Goal: Task Accomplishment & Management: Use online tool/utility

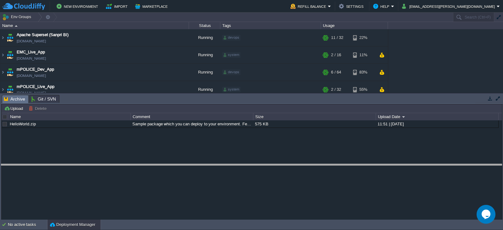
drag, startPoint x: 348, startPoint y: 100, endPoint x: 355, endPoint y: 170, distance: 70.8
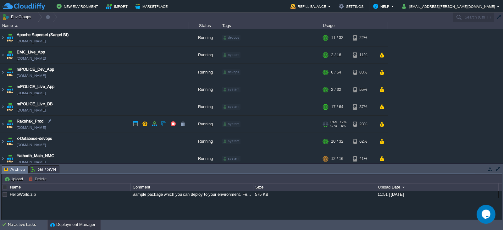
scroll to position [4, 0]
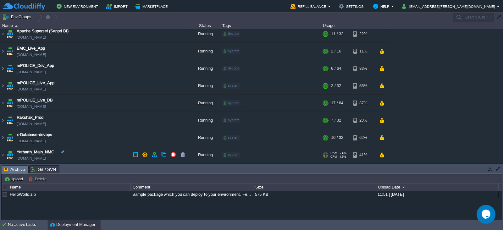
click at [108, 152] on td "Yatharth_Main_NMC [DOMAIN_NAME]" at bounding box center [94, 154] width 189 height 17
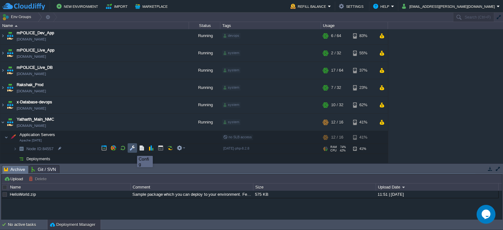
click at [132, 150] on button "button" at bounding box center [132, 148] width 6 height 6
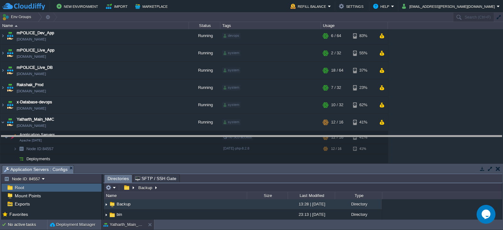
drag, startPoint x: 317, startPoint y: 167, endPoint x: 305, endPoint y: 133, distance: 36.7
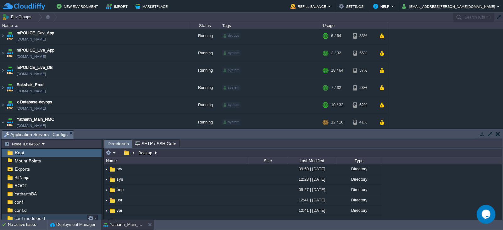
scroll to position [9, 0]
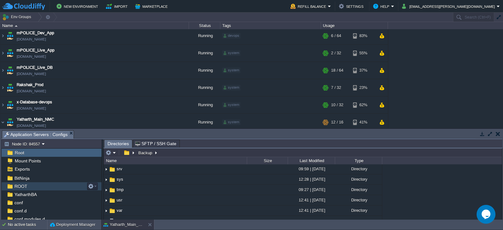
click at [20, 189] on div "ROOT" at bounding box center [52, 186] width 100 height 8
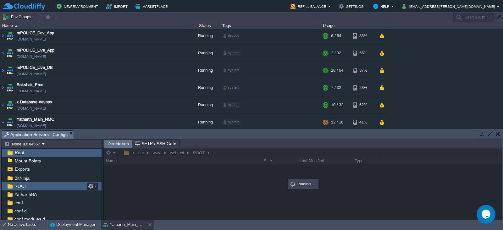
scroll to position [0, 0]
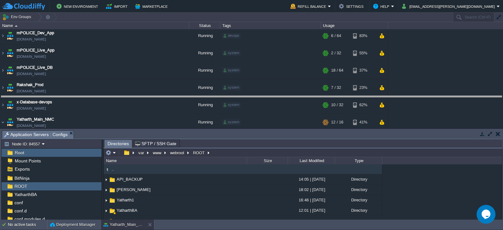
drag, startPoint x: 278, startPoint y: 136, endPoint x: 276, endPoint y: 94, distance: 42.2
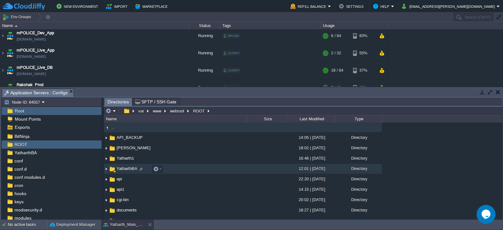
click at [118, 168] on span "YatharthBA" at bounding box center [127, 168] width 23 height 5
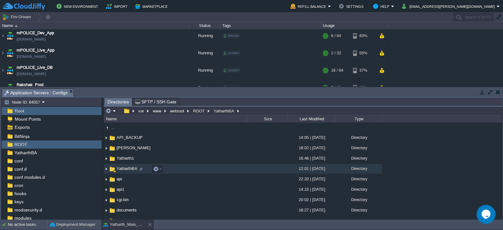
click at [117, 169] on span "YatharthBA" at bounding box center [127, 168] width 23 height 5
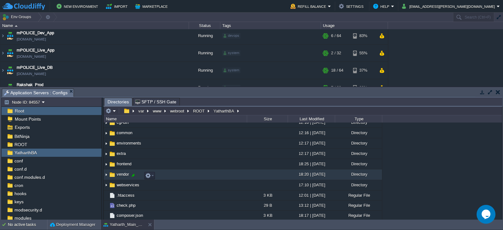
scroll to position [46, 0]
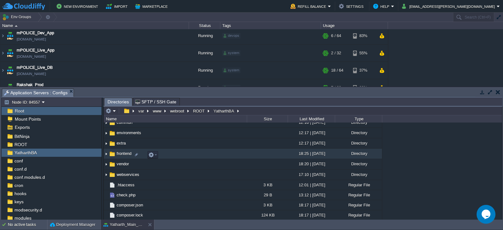
click at [117, 156] on span "frontend" at bounding box center [124, 153] width 17 height 5
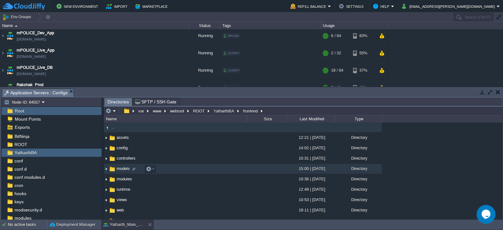
click at [119, 170] on span "models" at bounding box center [123, 168] width 15 height 5
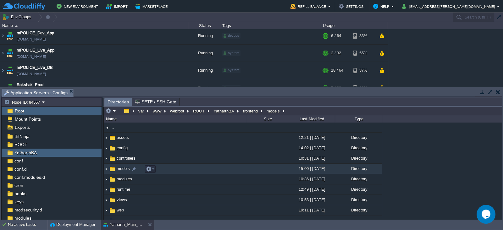
click at [119, 170] on span "models" at bounding box center [123, 168] width 15 height 5
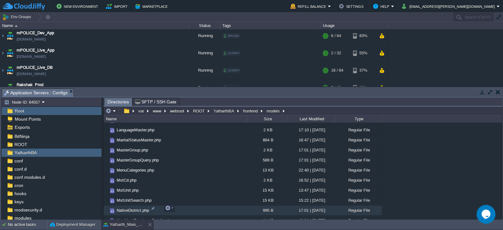
scroll to position [381, 0]
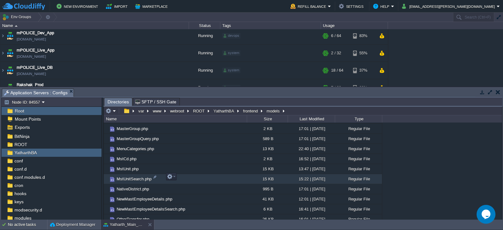
click at [138, 176] on span "MstUnitSearch.php" at bounding box center [134, 178] width 37 height 5
click at [140, 178] on span "MstUnitSearch.php" at bounding box center [134, 178] width 37 height 5
click at [172, 178] on button "button" at bounding box center [170, 177] width 6 height 6
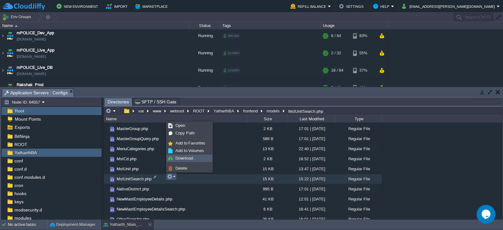
click at [187, 159] on span "Download" at bounding box center [184, 158] width 18 height 5
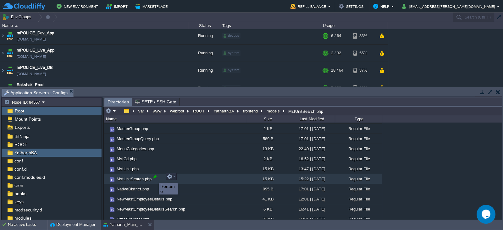
click at [154, 178] on div at bounding box center [155, 177] width 6 height 6
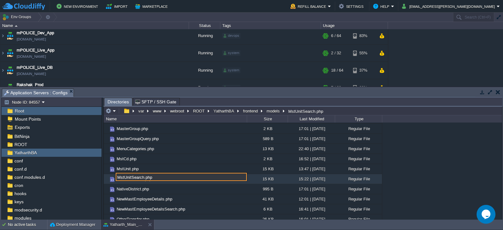
click at [143, 179] on input "MstUnitSearch.php" at bounding box center [181, 177] width 131 height 8
type input "MstUnitSearch_26_09_2025.php"
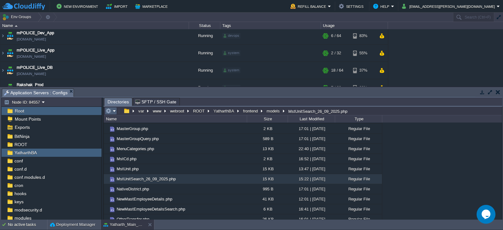
click at [115, 110] on em at bounding box center [111, 111] width 10 height 6
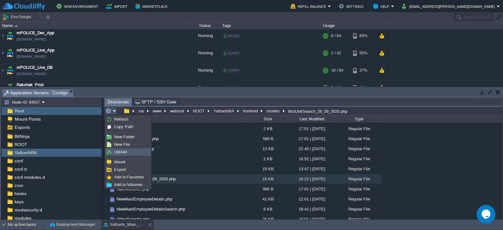
click at [127, 152] on link "Upload" at bounding box center [128, 152] width 45 height 7
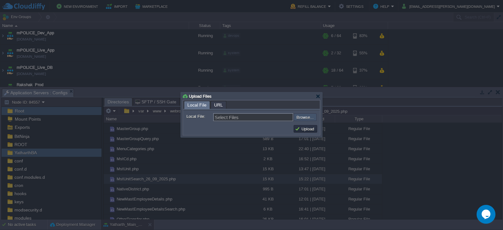
click at [303, 120] on input "file" at bounding box center [276, 117] width 79 height 8
type input "C:\fakepath\MstUnitSearch.php"
type input "MstUnitSearch.php"
click at [306, 127] on button "Upload" at bounding box center [305, 129] width 21 height 6
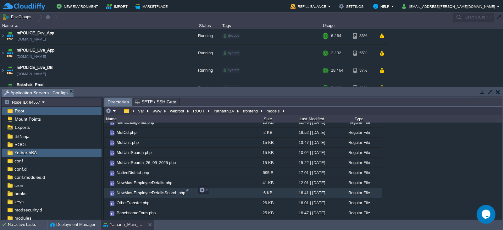
scroll to position [408, 0]
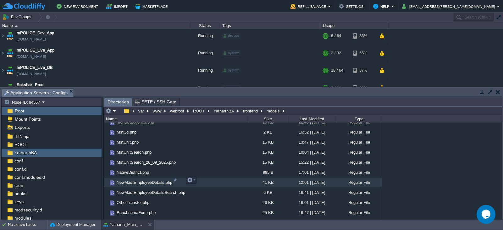
click at [150, 181] on span "NewMastEmployeeDetails.php" at bounding box center [145, 182] width 58 height 5
click at [194, 181] on em at bounding box center [191, 180] width 8 height 6
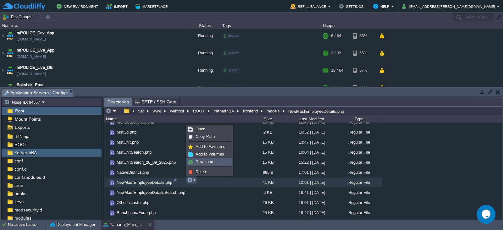
click at [206, 162] on span "Download" at bounding box center [204, 161] width 18 height 5
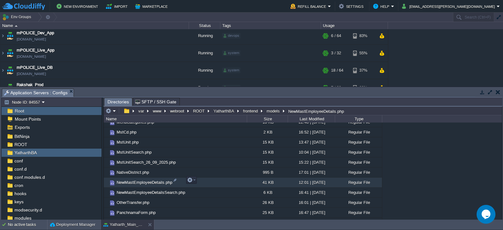
click at [158, 180] on span "NewMastEmployeeDetails.php" at bounding box center [145, 182] width 58 height 5
click at [175, 180] on div at bounding box center [175, 180] width 6 height 6
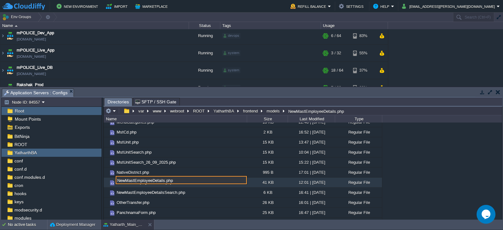
click at [163, 180] on input "NewMastEmployeeDetails.php" at bounding box center [181, 180] width 131 height 8
type input "NewMastEmployeeDetails_26-_09_2025.php"
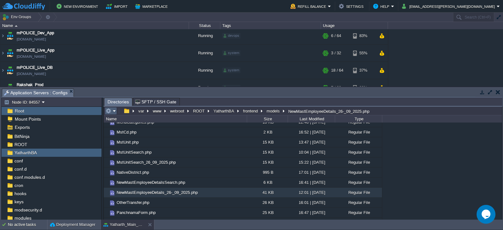
click at [114, 111] on em at bounding box center [111, 111] width 10 height 6
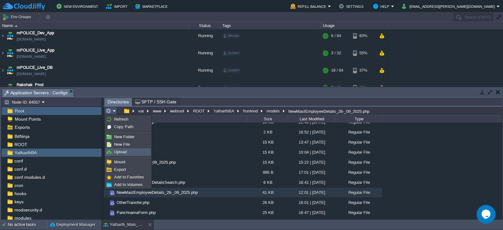
click at [123, 153] on span "Upload" at bounding box center [120, 152] width 13 height 5
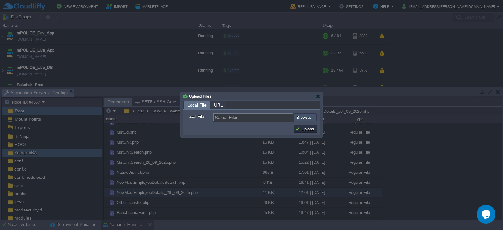
click at [305, 120] on input "file" at bounding box center [276, 117] width 79 height 8
type input "C:\fakepath\NewMastEmployeeDetails.php"
type input "NewMastEmployeeDetails.php"
click at [305, 127] on button "Upload" at bounding box center [305, 129] width 21 height 6
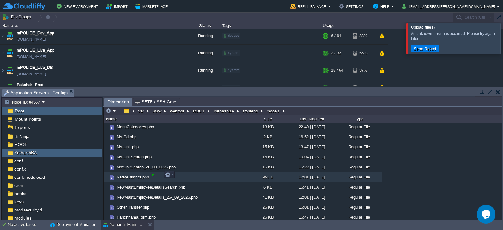
scroll to position [407, 0]
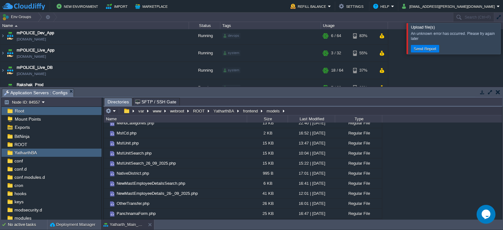
click at [430, 66] on div "Apache Superset (Sanpri BI) [DOMAIN_NAME] Running devops + Add to Env Group RAM…" at bounding box center [251, 57] width 503 height 57
click at [502, 37] on div at bounding box center [510, 38] width 0 height 31
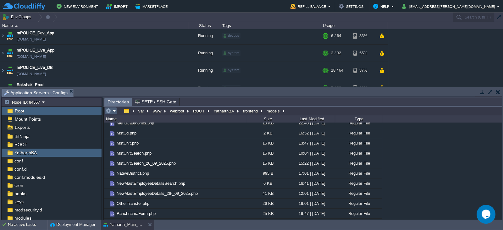
click at [116, 112] on td at bounding box center [111, 111] width 12 height 8
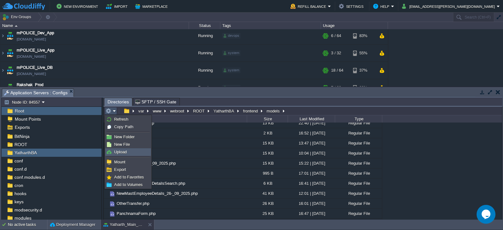
click at [118, 152] on span "Upload" at bounding box center [120, 152] width 13 height 5
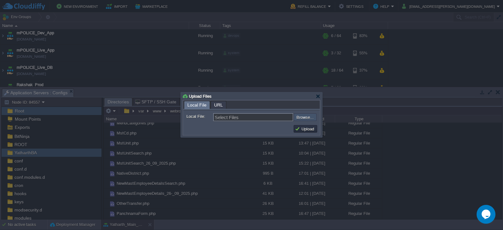
click at [305, 118] on input "file" at bounding box center [276, 117] width 79 height 8
type input "C:\fakepath\NewMastEmployeeDetails.php"
type input "NewMastEmployeeDetails.php"
click at [305, 128] on button "Upload" at bounding box center [305, 129] width 21 height 6
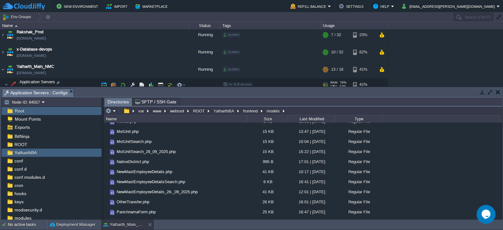
scroll to position [113, 0]
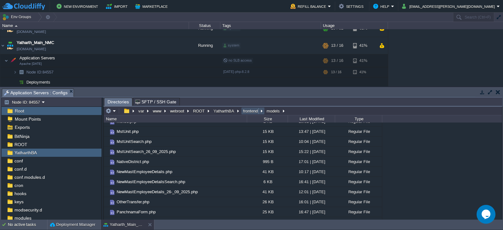
click at [247, 112] on button "frontend" at bounding box center [250, 111] width 17 height 6
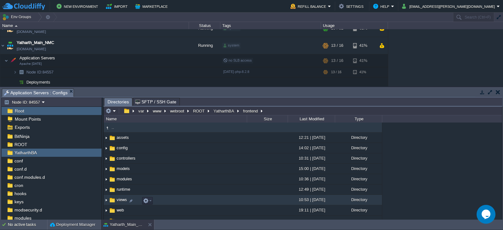
click at [127, 202] on span "views" at bounding box center [122, 199] width 12 height 5
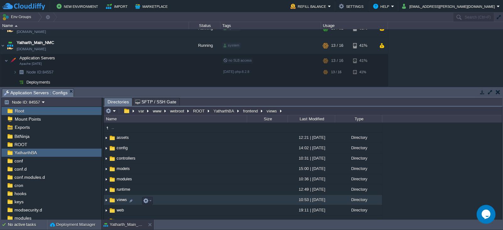
click at [127, 202] on span "views" at bounding box center [122, 199] width 12 height 5
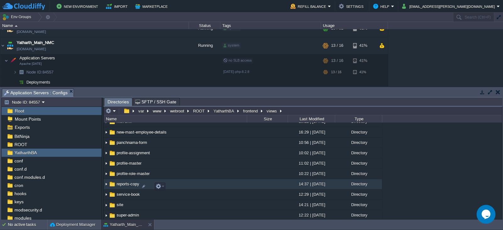
scroll to position [90, 0]
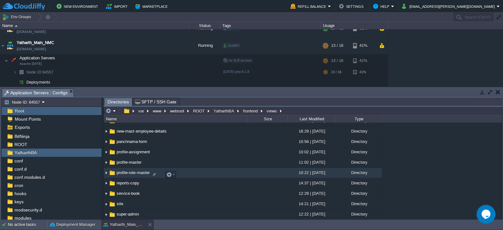
click at [126, 175] on span "profile-role-master" at bounding box center [133, 172] width 35 height 5
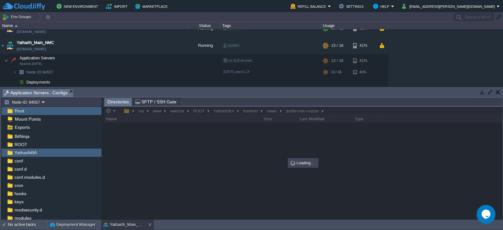
scroll to position [0, 0]
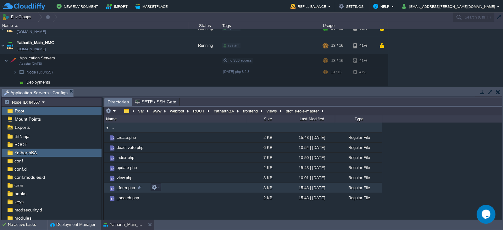
click at [125, 187] on span "_form.php" at bounding box center [126, 187] width 20 height 5
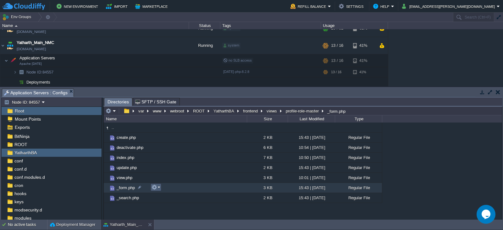
drag, startPoint x: 125, startPoint y: 187, endPoint x: 157, endPoint y: 189, distance: 31.8
click at [157, 189] on em at bounding box center [155, 187] width 8 height 6
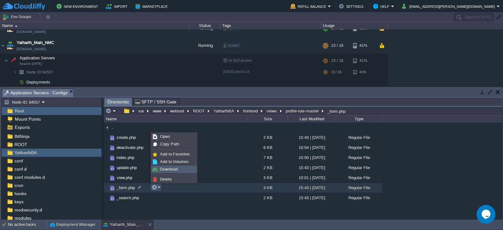
click at [170, 170] on span "Download" at bounding box center [169, 169] width 18 height 5
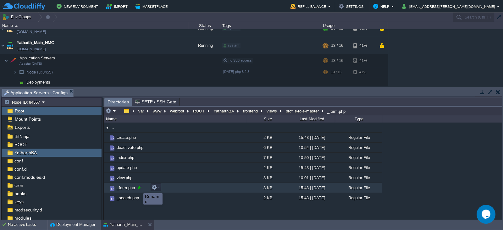
click at [139, 188] on div at bounding box center [140, 187] width 6 height 6
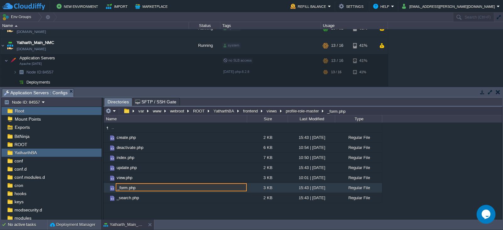
click at [128, 189] on input "_form.php" at bounding box center [181, 187] width 131 height 8
type input "_form_26_09_2025.php"
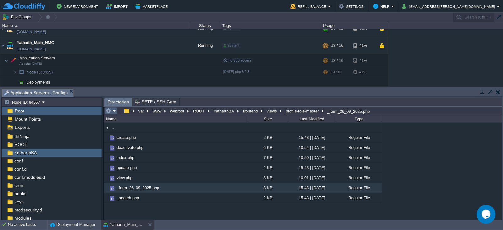
click at [113, 109] on em at bounding box center [111, 111] width 10 height 6
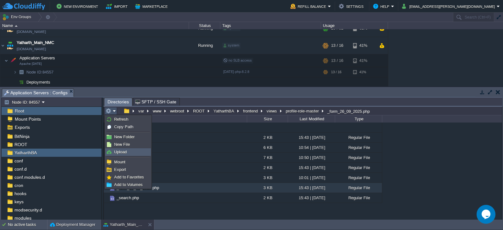
click at [122, 150] on span "Upload" at bounding box center [120, 152] width 13 height 5
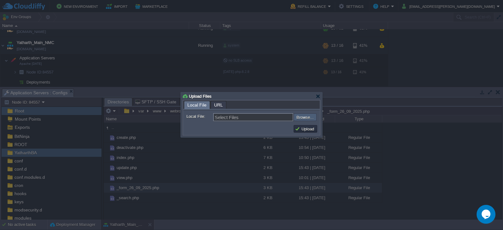
click at [299, 118] on input "file" at bounding box center [276, 117] width 79 height 8
type input "C:\fakepath\_form.php"
type input "_form.php"
click at [301, 129] on button "Upload" at bounding box center [305, 129] width 21 height 6
